Goal: Task Accomplishment & Management: Complete application form

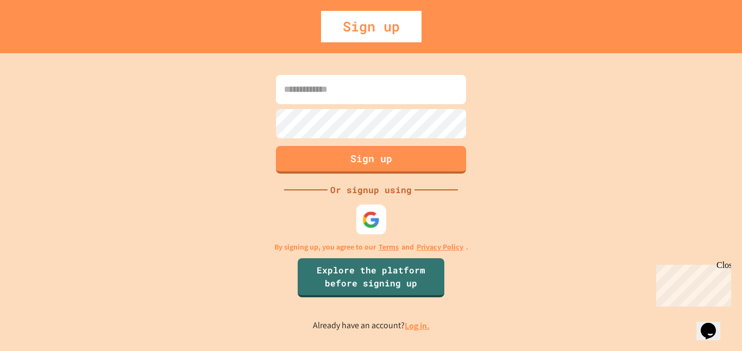
click at [375, 222] on img at bounding box center [371, 220] width 18 height 18
